Goal: Task Accomplishment & Management: Use online tool/utility

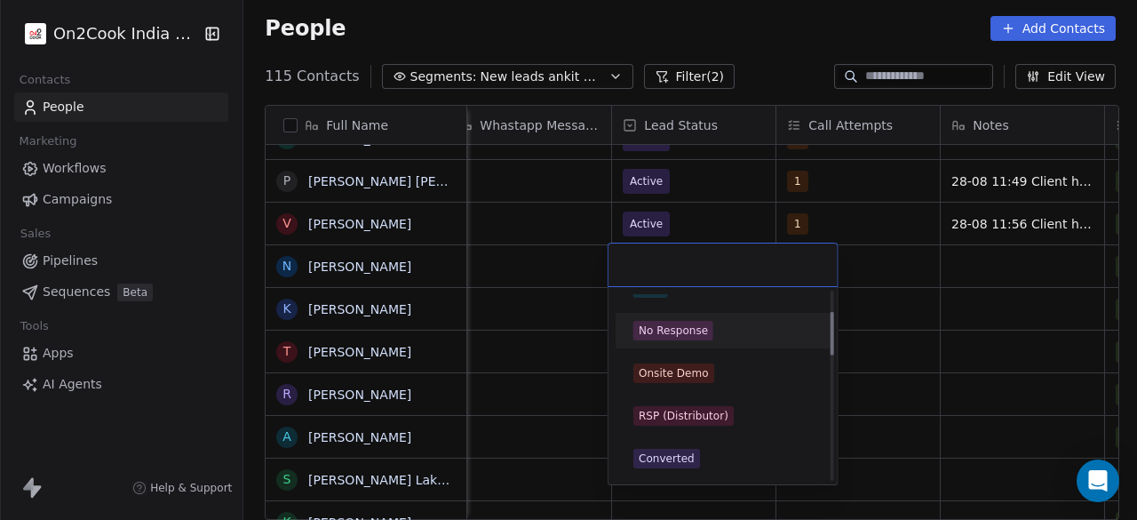
scroll to position [178, 0]
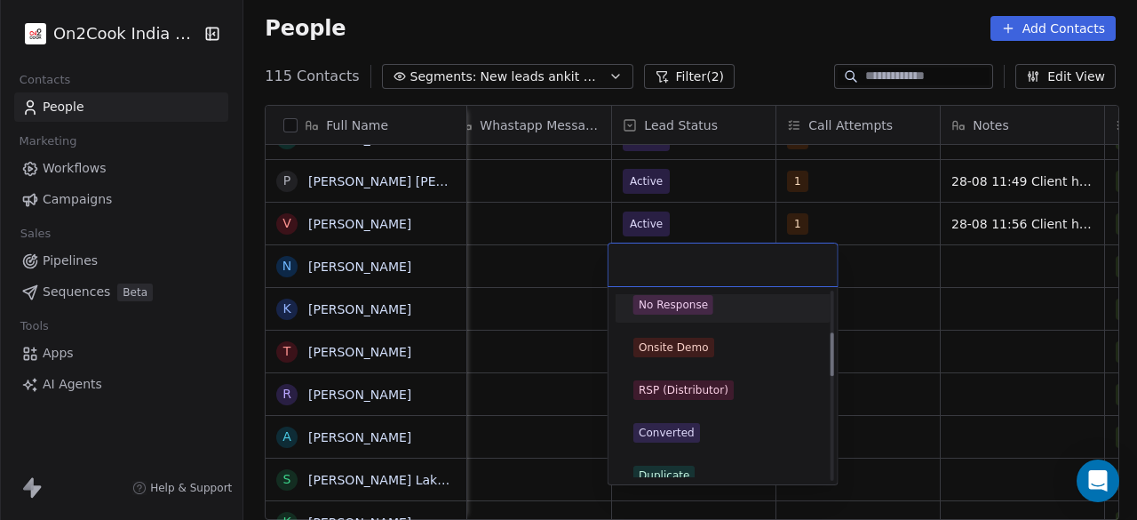
click at [700, 312] on span "No Response" at bounding box center [674, 305] width 80 height 20
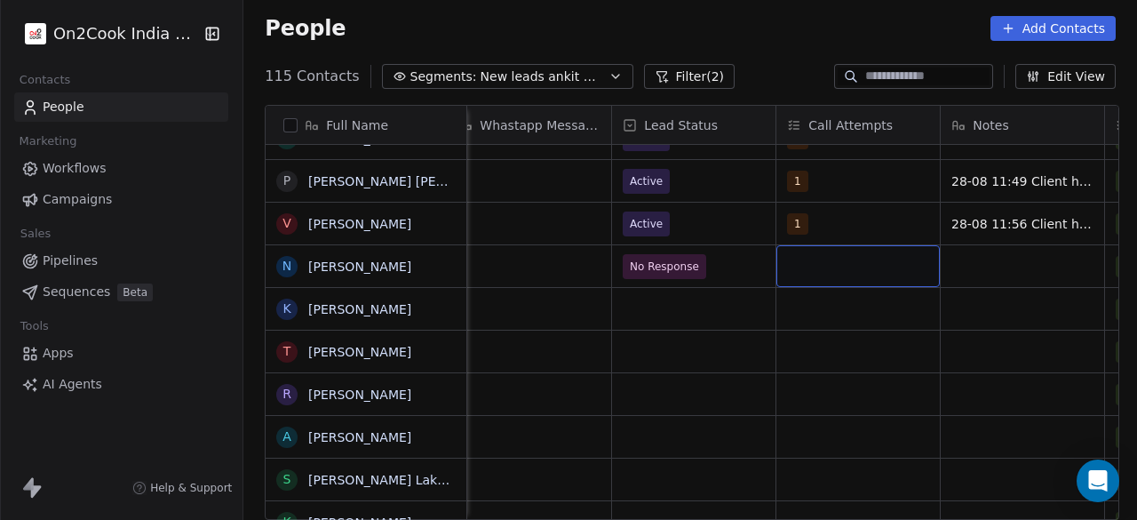
click at [834, 271] on div "grid" at bounding box center [859, 266] width 164 height 42
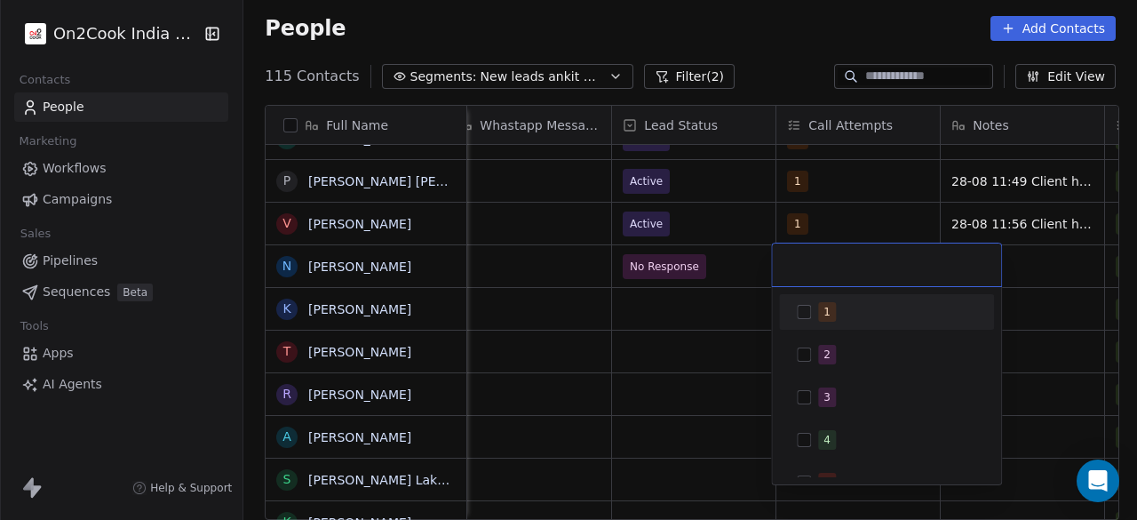
click at [818, 308] on span "1" at bounding box center [827, 312] width 18 height 20
click at [1031, 252] on html "On2Cook India Pvt. Ltd. Contacts People Marketing Workflows Campaigns Sales Pip…" at bounding box center [568, 260] width 1137 height 520
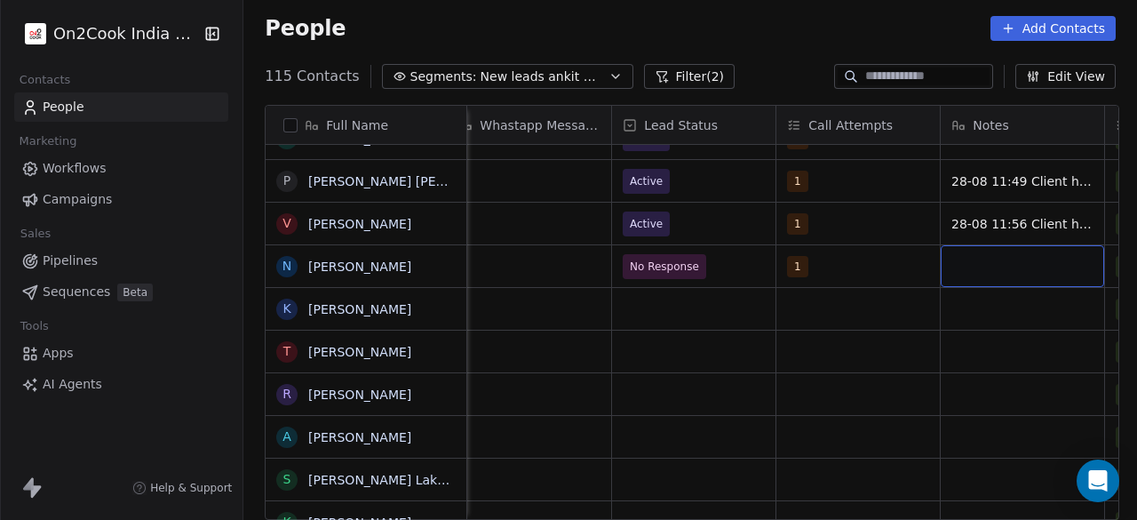
click at [1013, 267] on div "grid" at bounding box center [1023, 266] width 164 height 42
type textarea "**********"
click at [834, 259] on html "On2Cook India Pvt. Ltd. Contacts People Marketing Workflows Campaigns Sales Pip…" at bounding box center [568, 260] width 1137 height 520
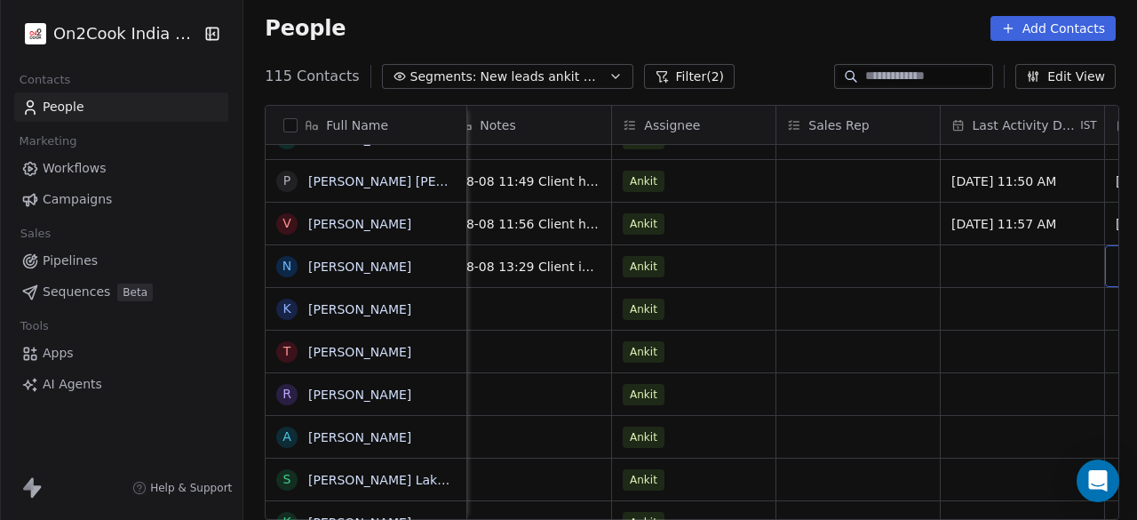
scroll to position [0, 1828]
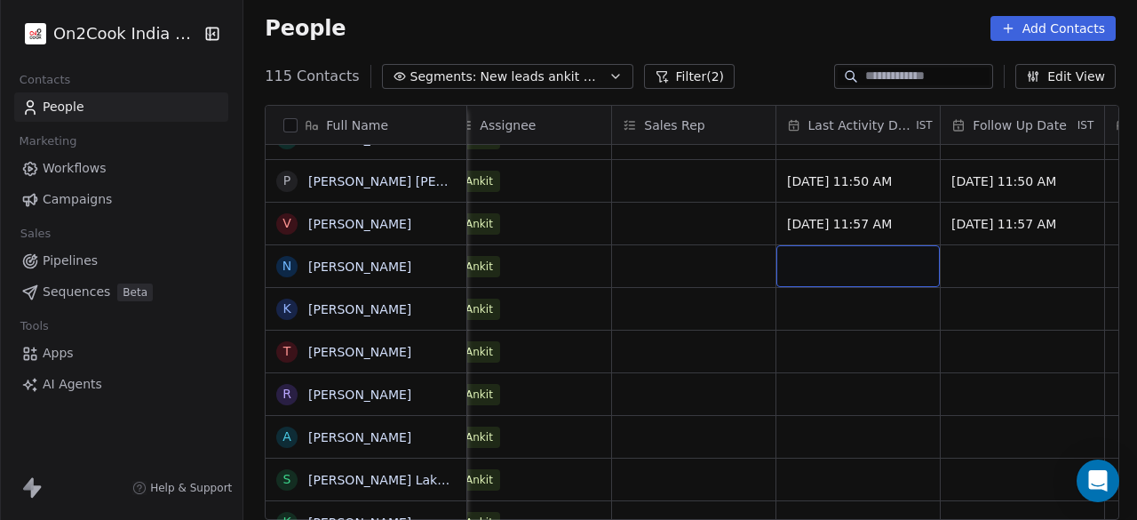
click at [854, 263] on div "grid" at bounding box center [859, 266] width 164 height 42
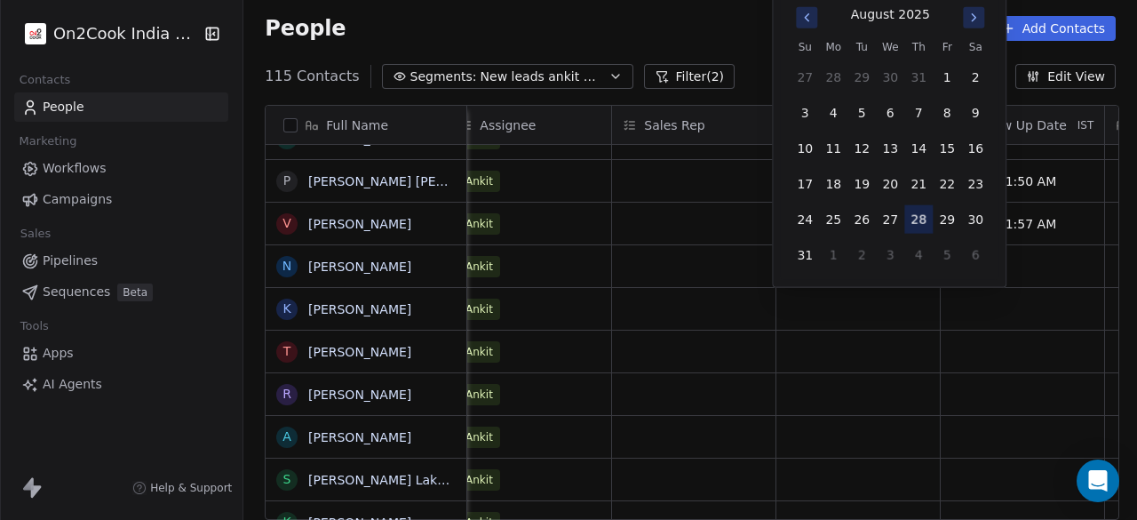
click at [916, 211] on button "28" at bounding box center [919, 219] width 28 height 28
click at [922, 221] on button "28" at bounding box center [919, 219] width 28 height 28
click at [1013, 271] on html "On2Cook India Pvt. Ltd. Contacts People Marketing Workflows Campaigns Sales Pip…" at bounding box center [568, 260] width 1137 height 520
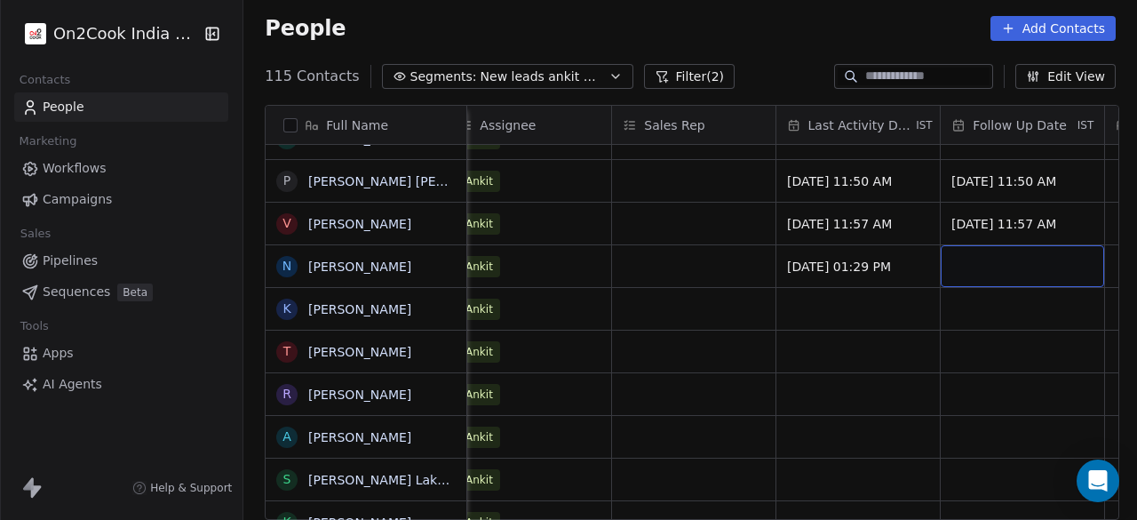
click at [1013, 271] on div "grid" at bounding box center [1023, 266] width 164 height 42
click at [978, 267] on div "grid" at bounding box center [1023, 266] width 164 height 42
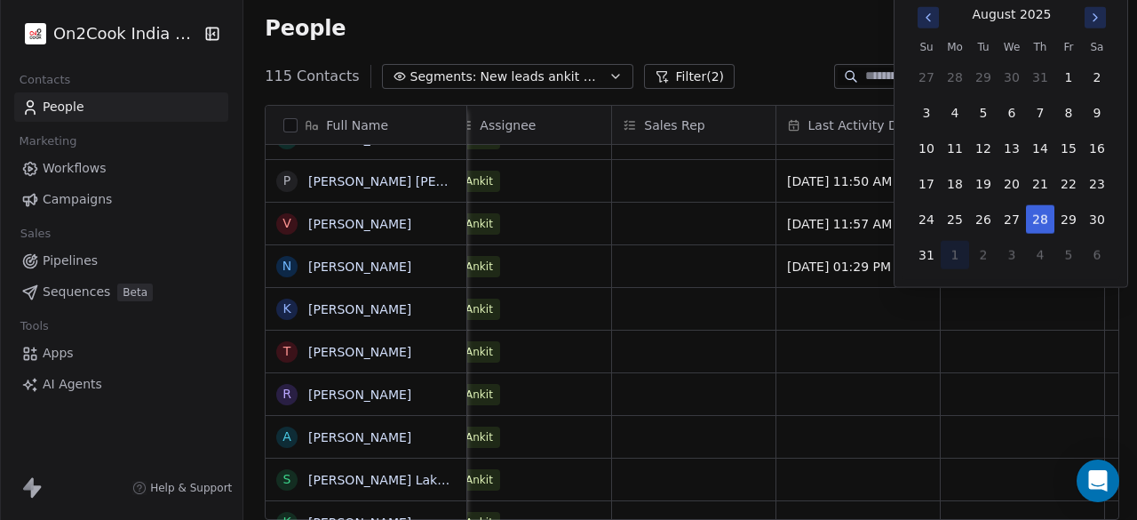
click at [959, 256] on button "1" at bounding box center [955, 255] width 28 height 28
type input "**********"
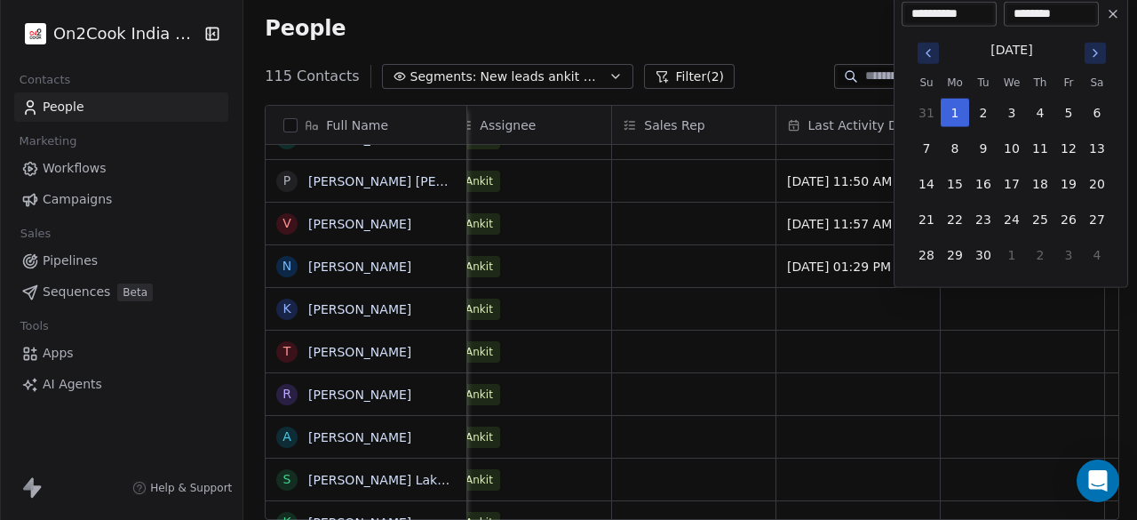
click at [890, 306] on html "On2Cook India Pvt. Ltd. Contacts People Marketing Workflows Campaigns Sales Pip…" at bounding box center [568, 260] width 1137 height 520
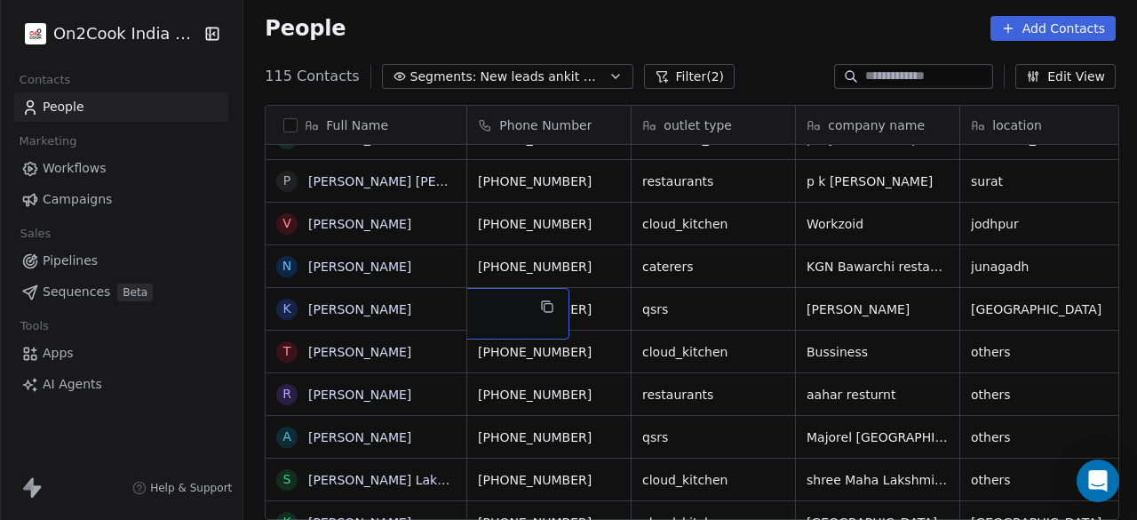
scroll to position [0, 0]
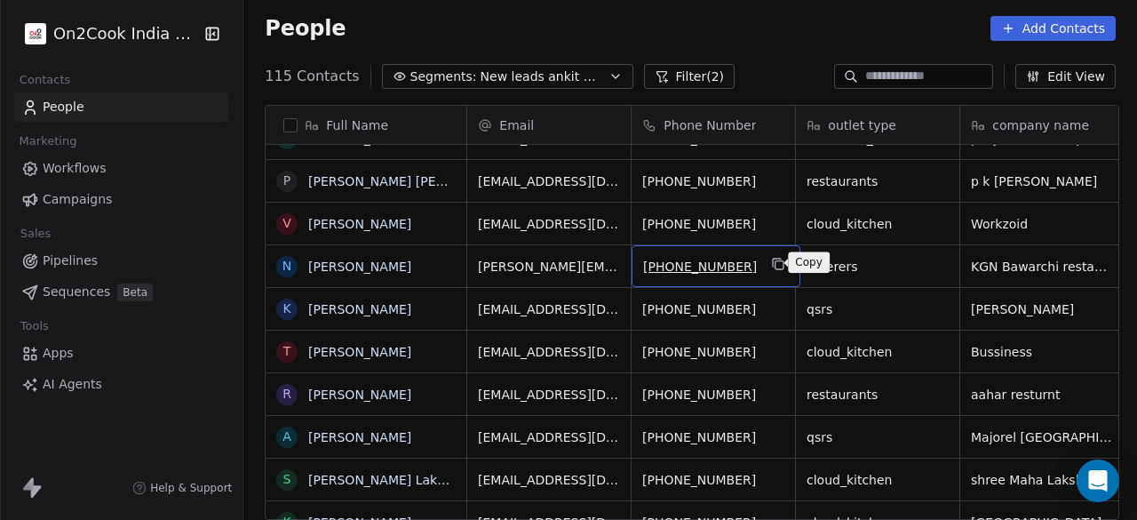
click at [772, 266] on icon "grid" at bounding box center [779, 264] width 14 height 14
